Goal: Entertainment & Leisure: Consume media (video, audio)

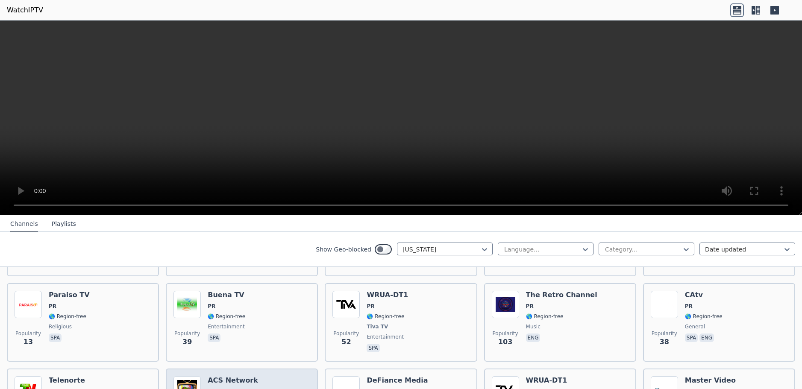
scroll to position [41, 0]
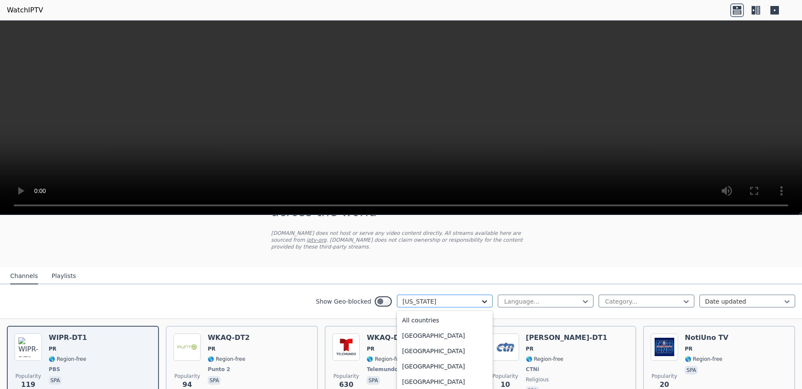
click at [480, 297] on icon at bounding box center [484, 301] width 9 height 9
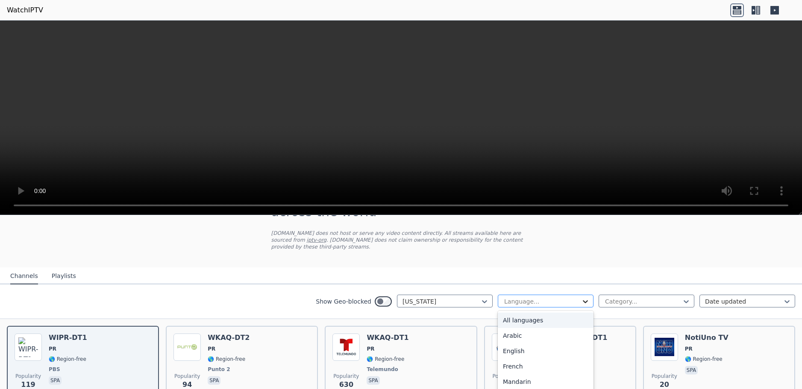
click at [581, 297] on icon at bounding box center [585, 301] width 9 height 9
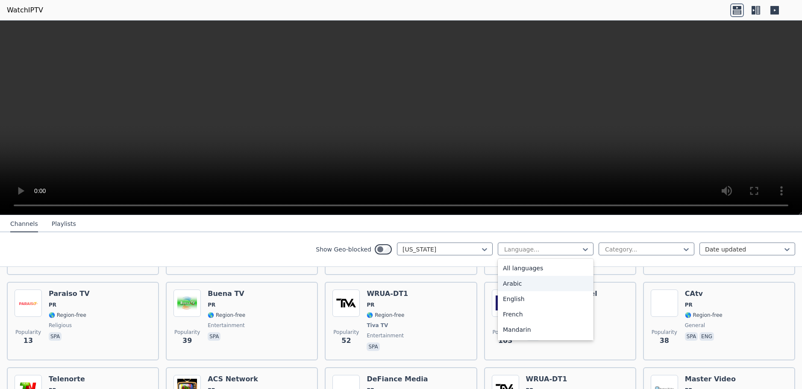
scroll to position [255, 0]
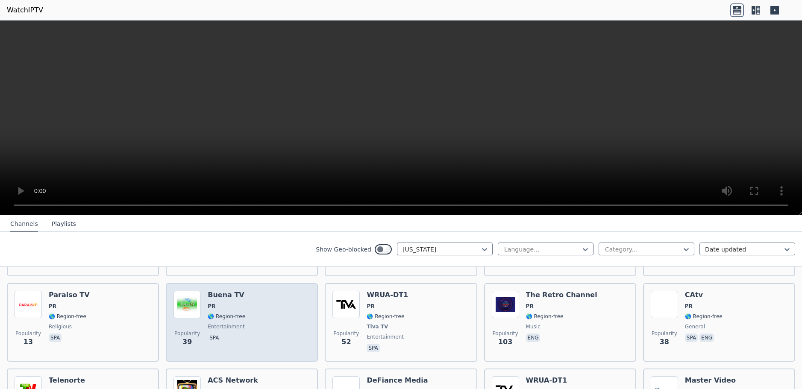
click at [232, 291] on h6 "Buena TV" at bounding box center [227, 295] width 38 height 9
click at [231, 291] on h6 "Buena TV" at bounding box center [227, 295] width 38 height 9
click at [216, 292] on h6 "Buena TV" at bounding box center [227, 295] width 38 height 9
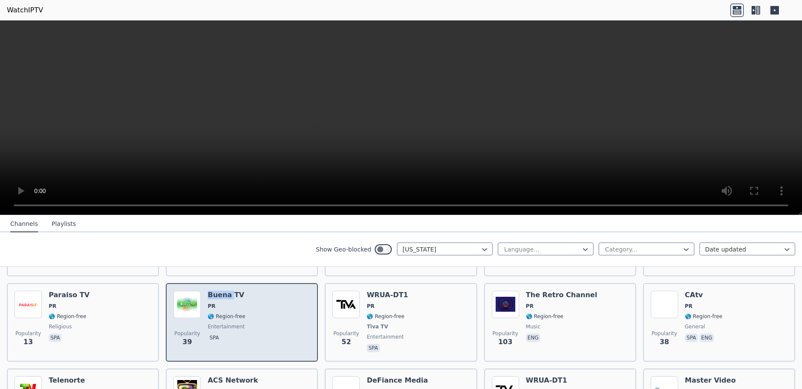
click at [175, 302] on img at bounding box center [186, 304] width 27 height 27
click at [176, 303] on img at bounding box center [186, 304] width 27 height 27
click at [177, 305] on img at bounding box center [186, 304] width 27 height 27
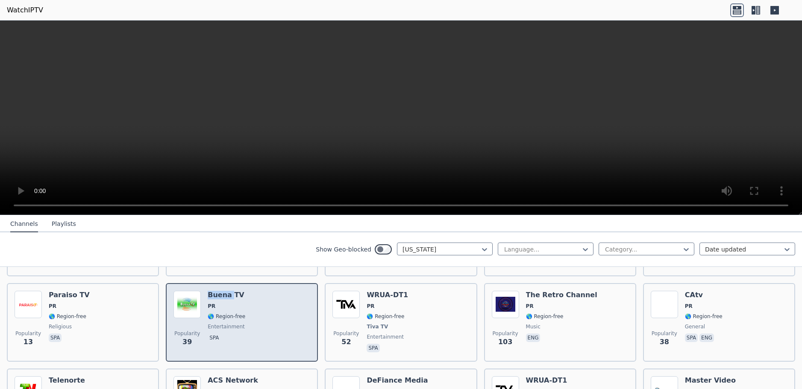
click at [178, 303] on img at bounding box center [186, 304] width 27 height 27
